Goal: Browse casually

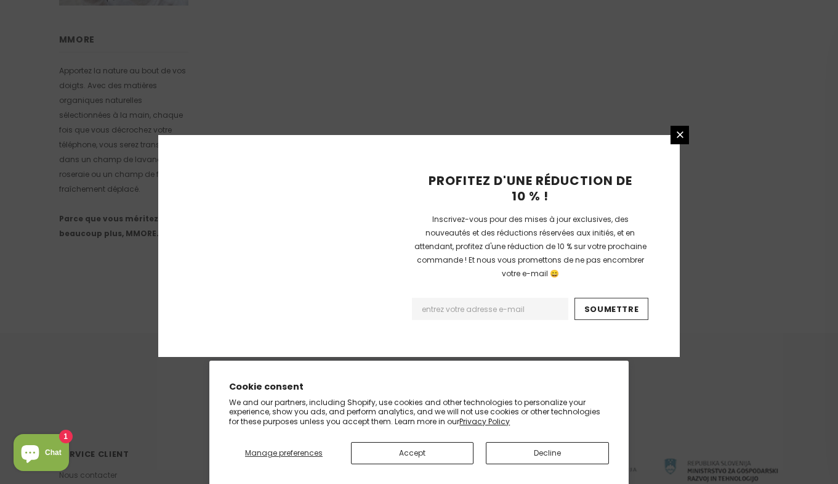
scroll to position [809, 0]
